Goal: Transaction & Acquisition: Download file/media

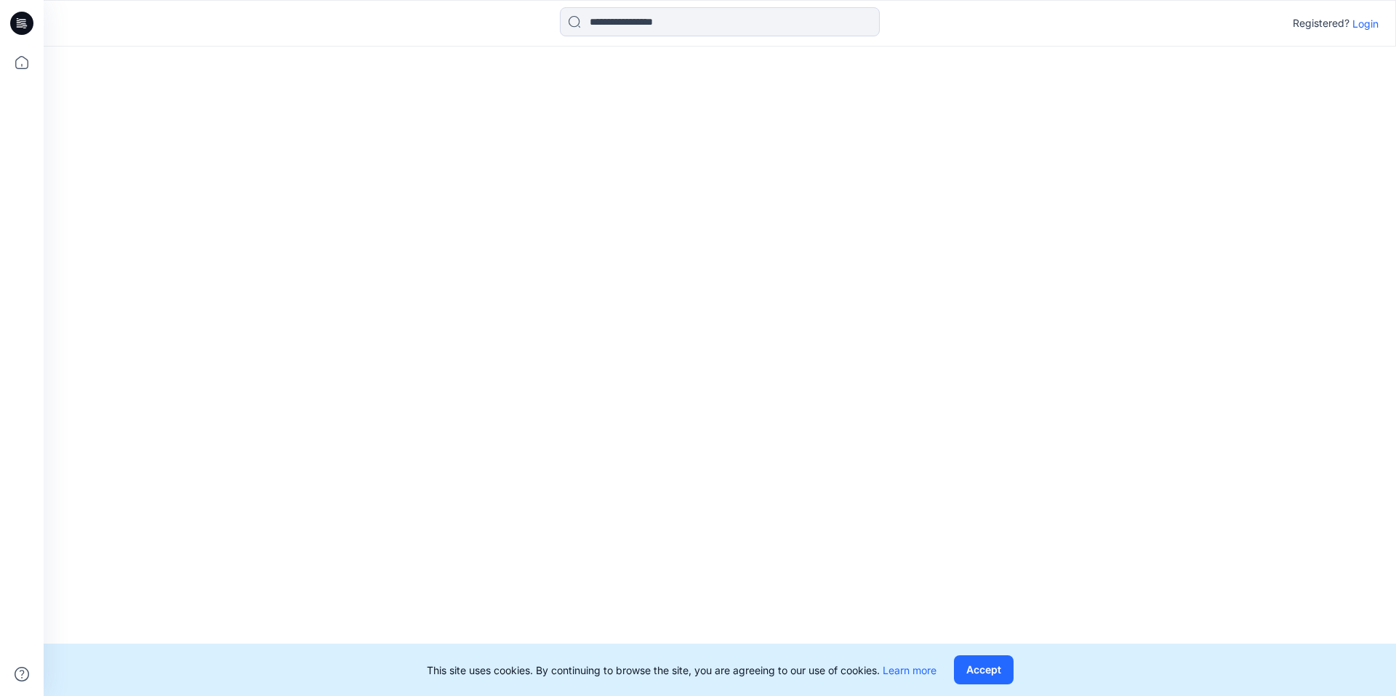
click at [1365, 22] on p "Login" at bounding box center [1366, 23] width 26 height 15
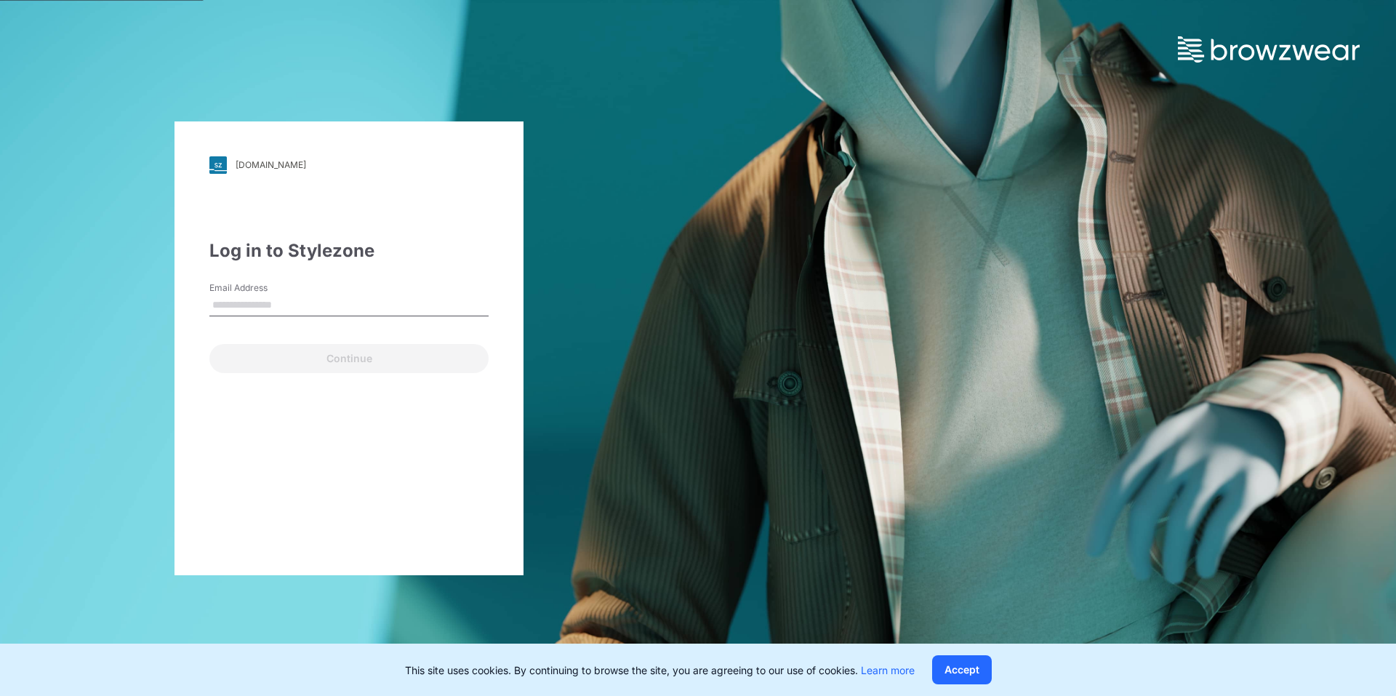
type input "**********"
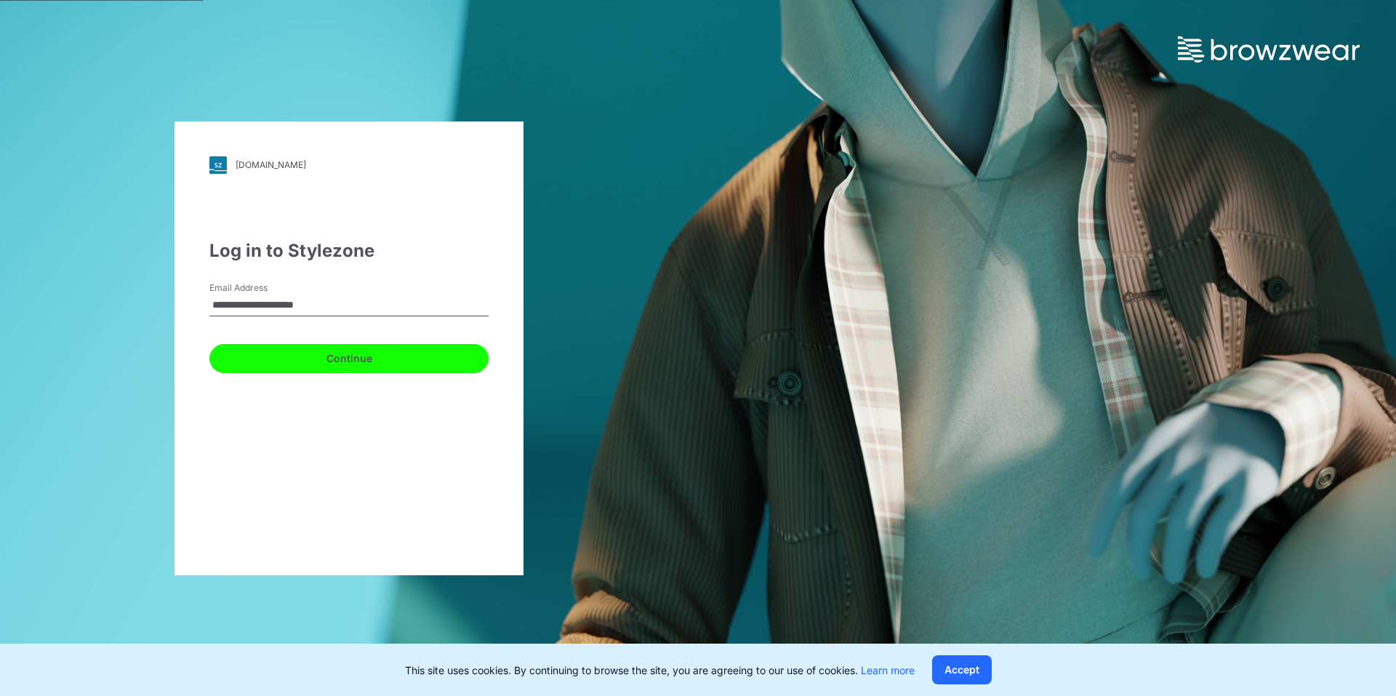
click at [320, 358] on button "Continue" at bounding box center [348, 358] width 279 height 29
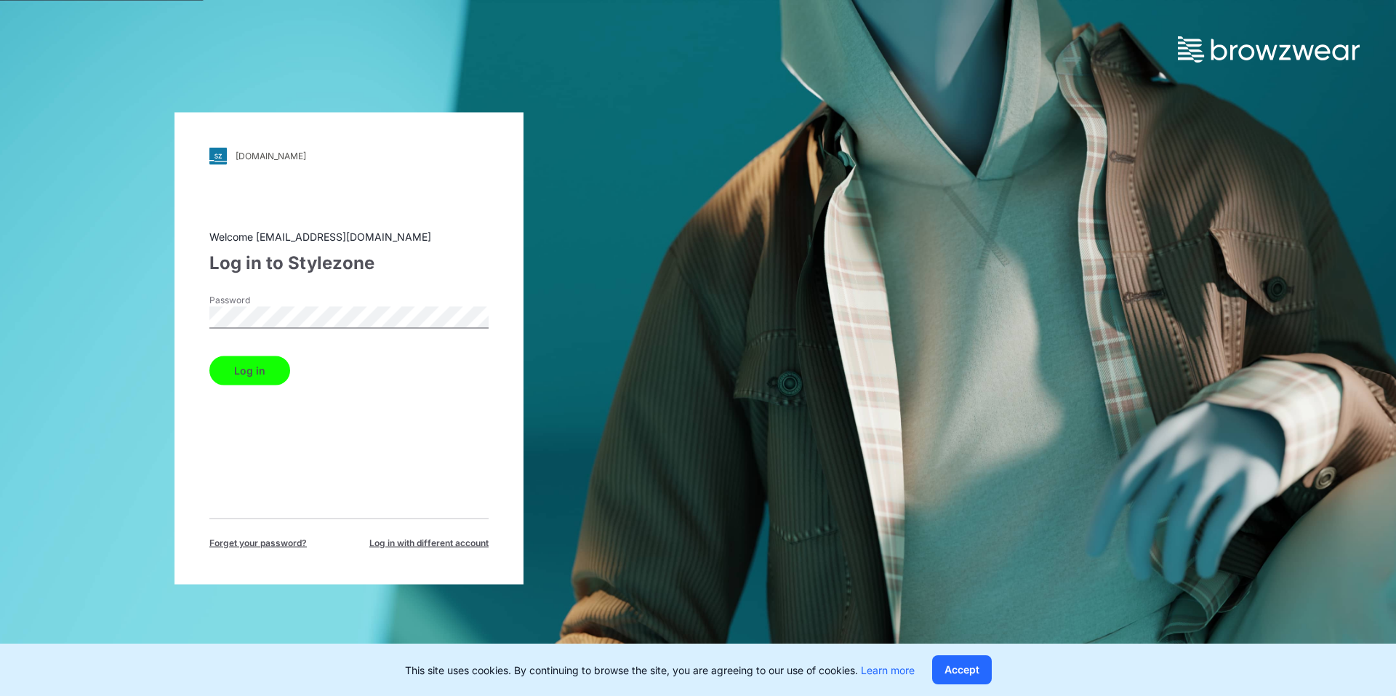
click at [268, 363] on button "Log in" at bounding box center [249, 370] width 81 height 29
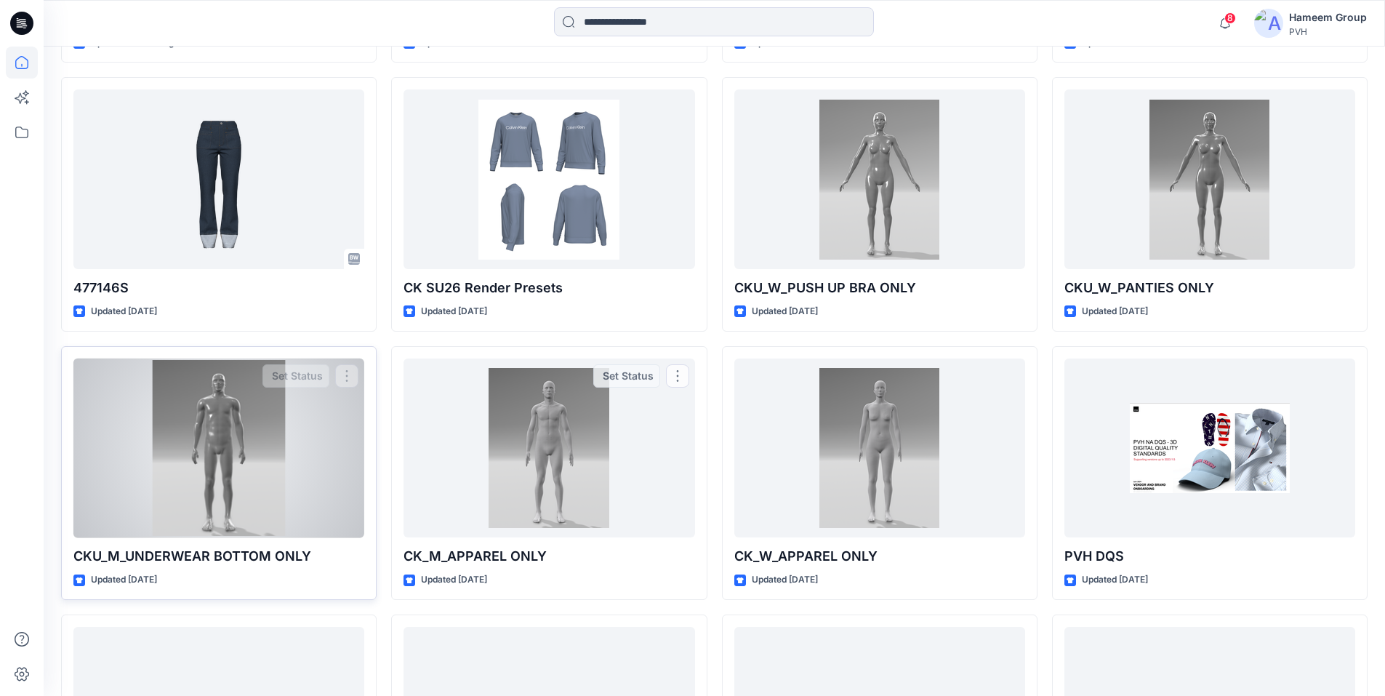
scroll to position [740, 0]
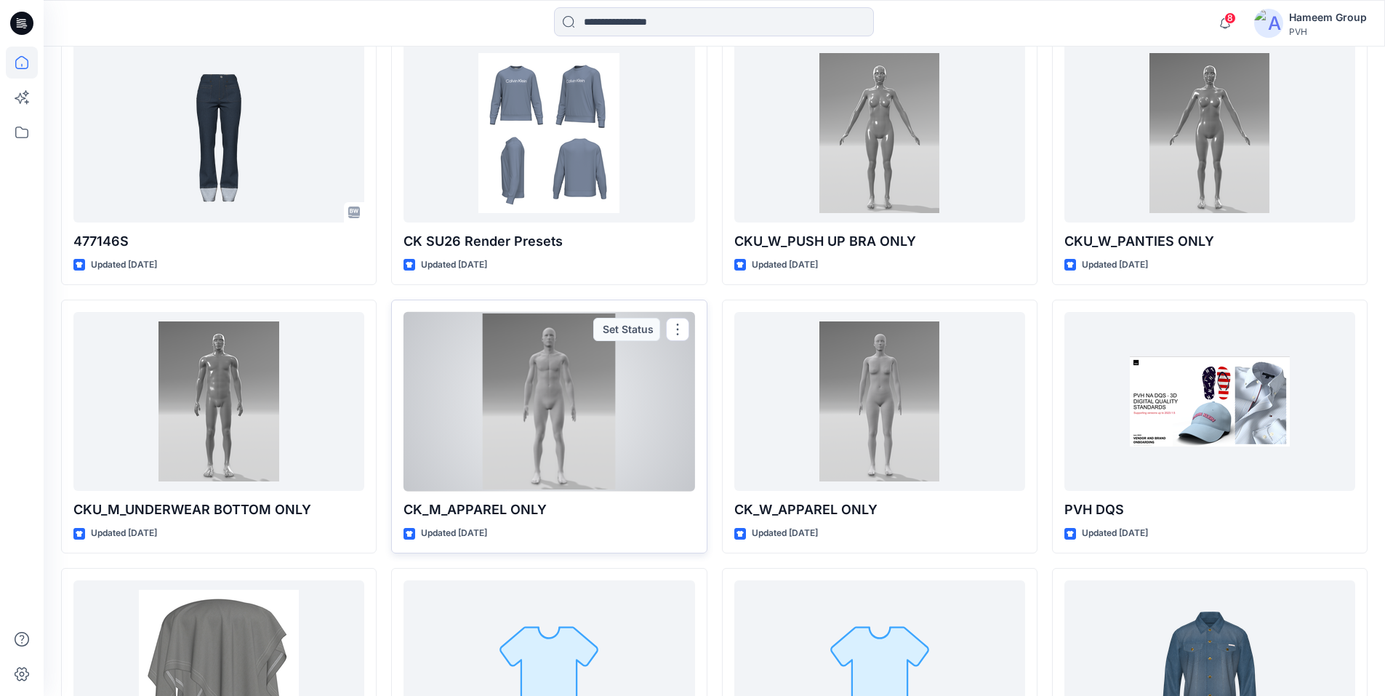
click at [597, 403] on div at bounding box center [549, 402] width 291 height 180
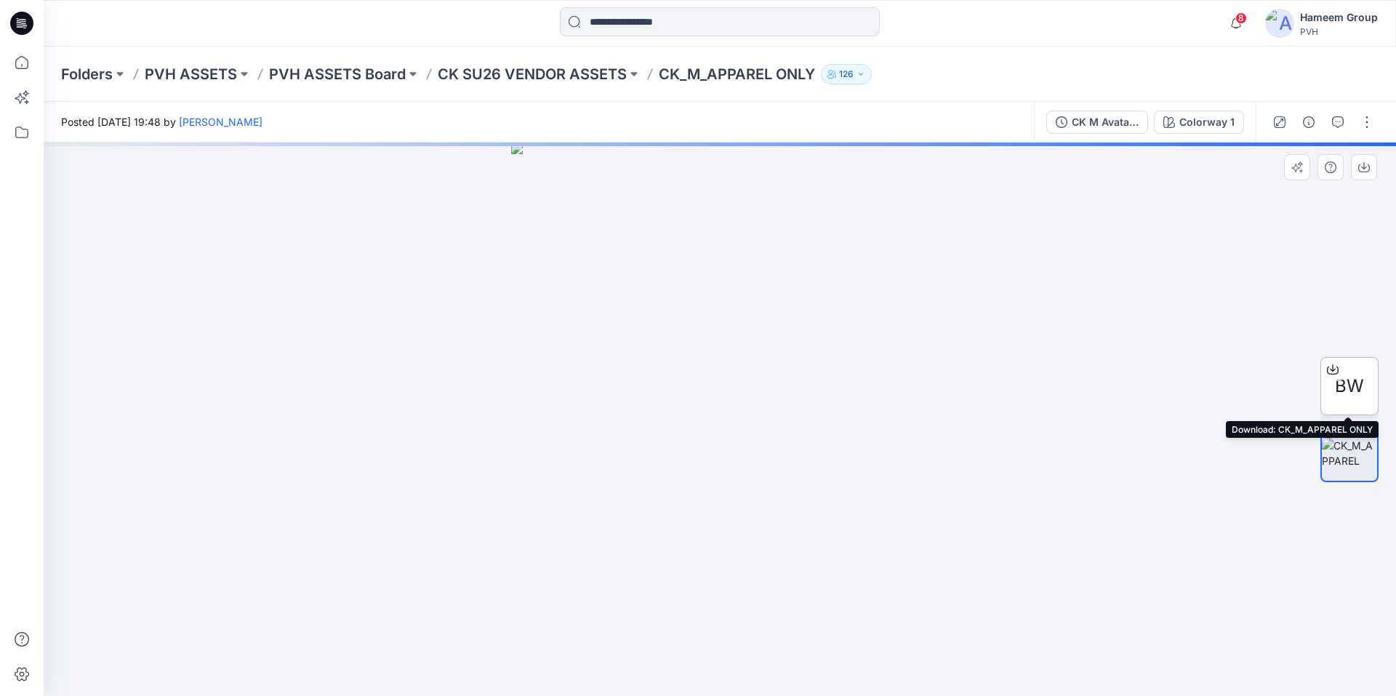
click at [1330, 369] on icon at bounding box center [1333, 370] width 12 height 12
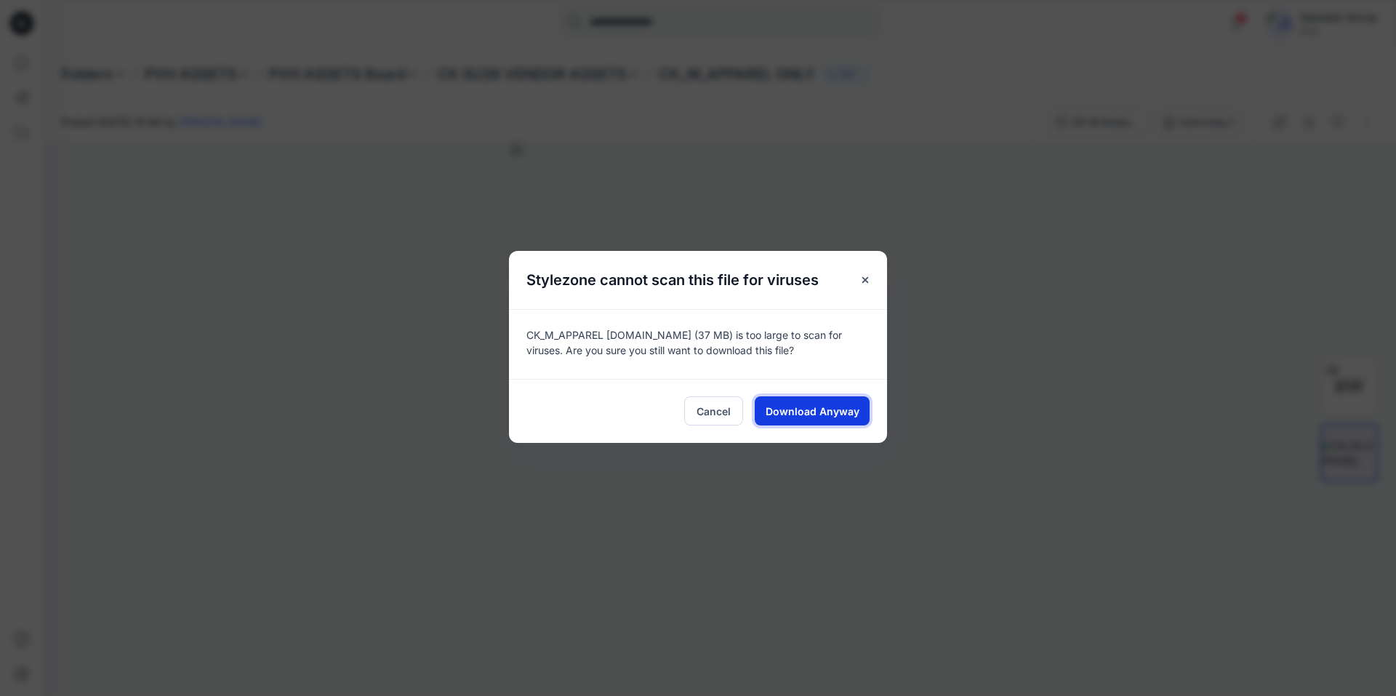
click at [817, 405] on span "Download Anyway" at bounding box center [813, 411] width 94 height 15
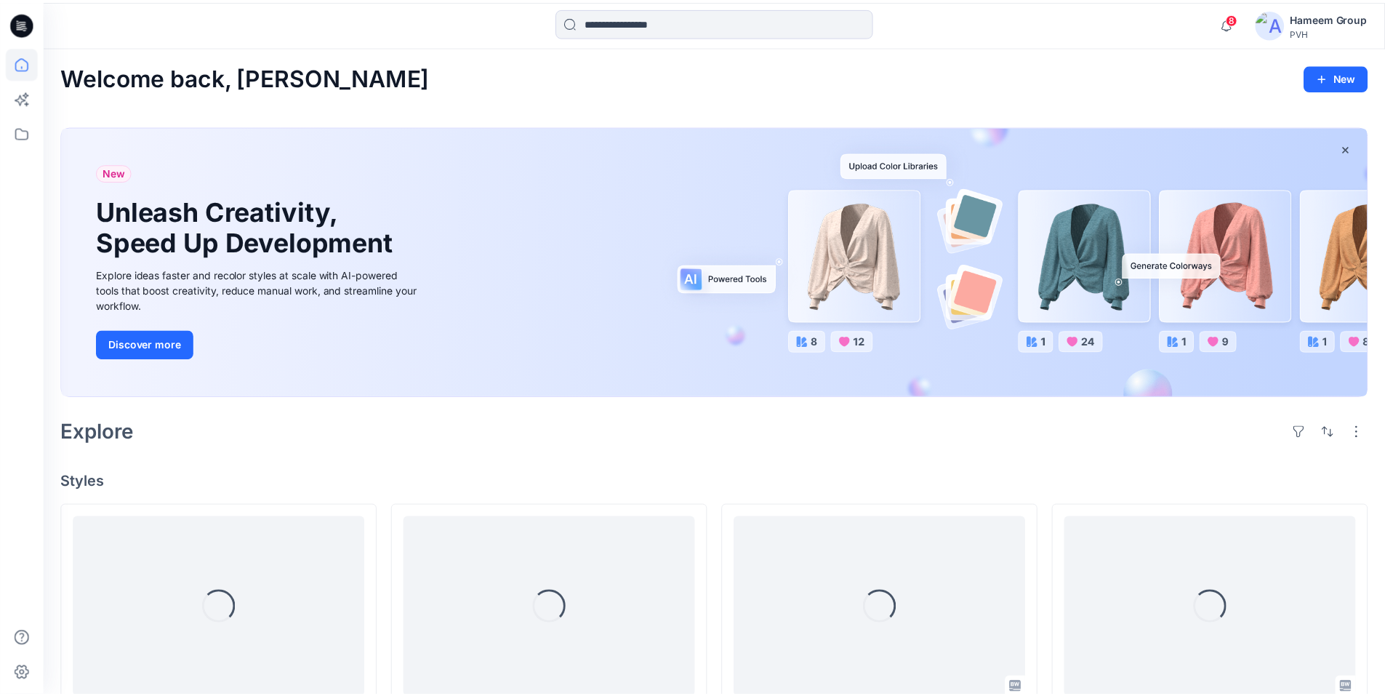
scroll to position [740, 0]
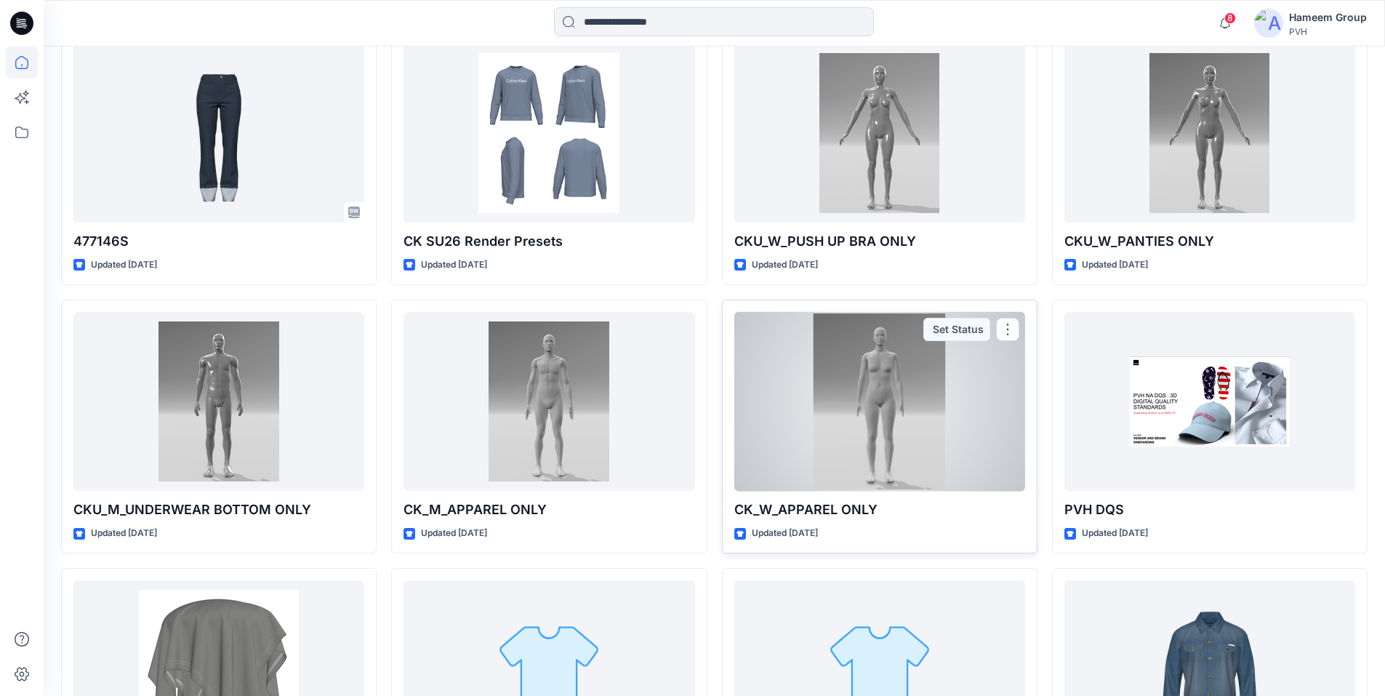
click at [866, 428] on div at bounding box center [879, 402] width 291 height 180
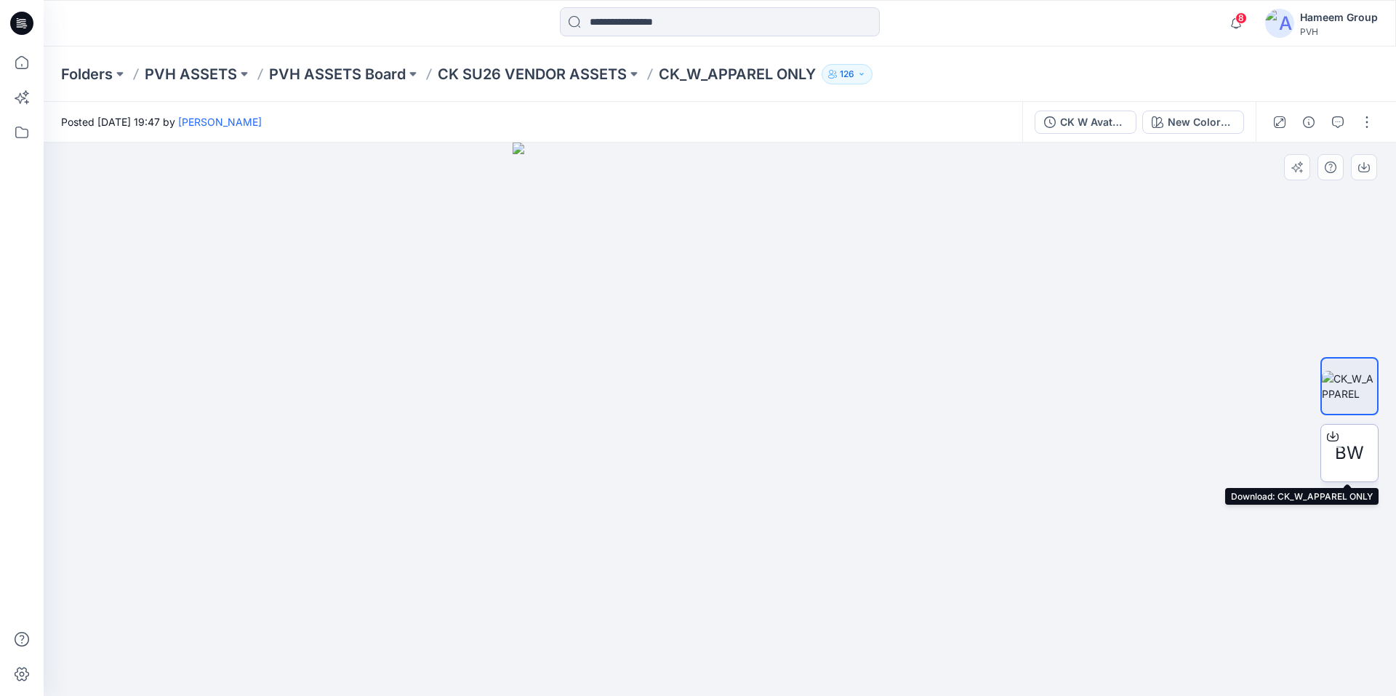
click at [1330, 435] on icon at bounding box center [1333, 436] width 12 height 12
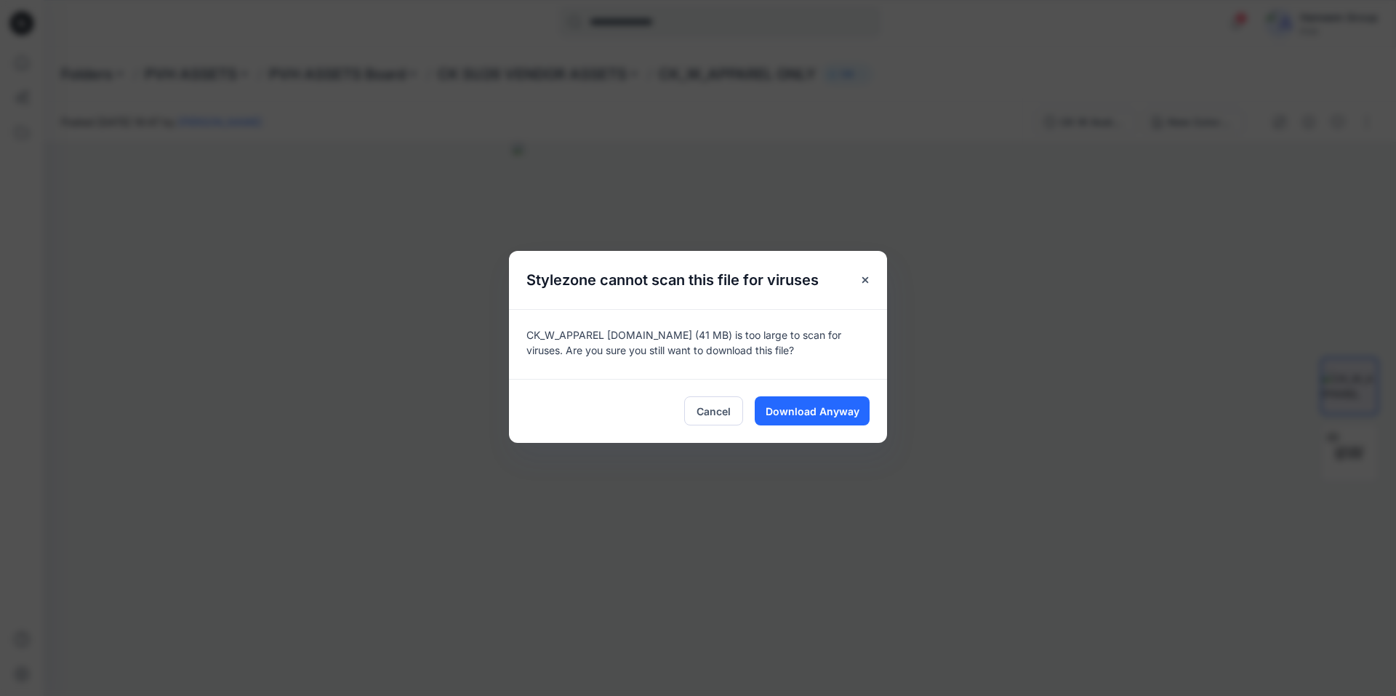
click at [822, 396] on div "Cancel Download Anyway" at bounding box center [698, 411] width 378 height 64
click at [825, 404] on span "Download Anyway" at bounding box center [813, 411] width 94 height 15
